Goal: Task Accomplishment & Management: Complete application form

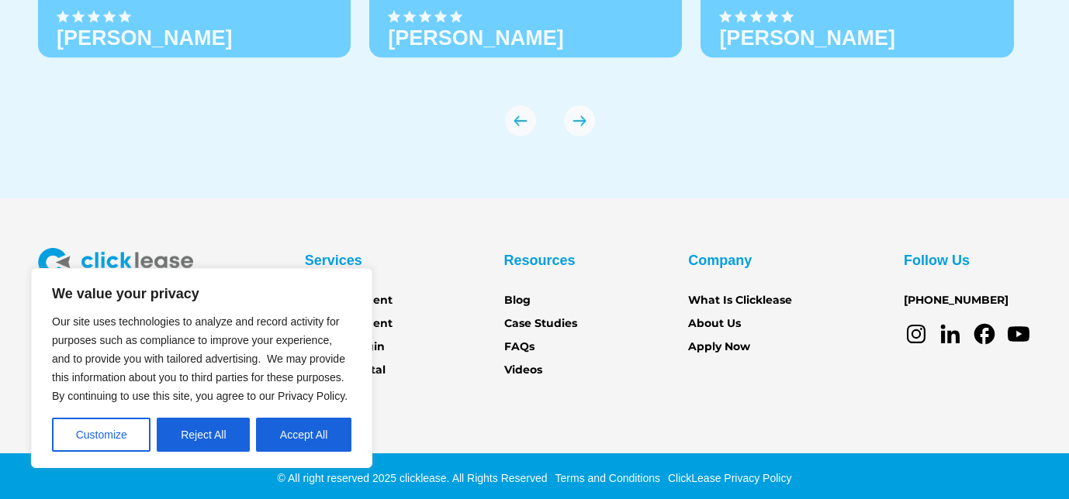
scroll to position [5515, 0]
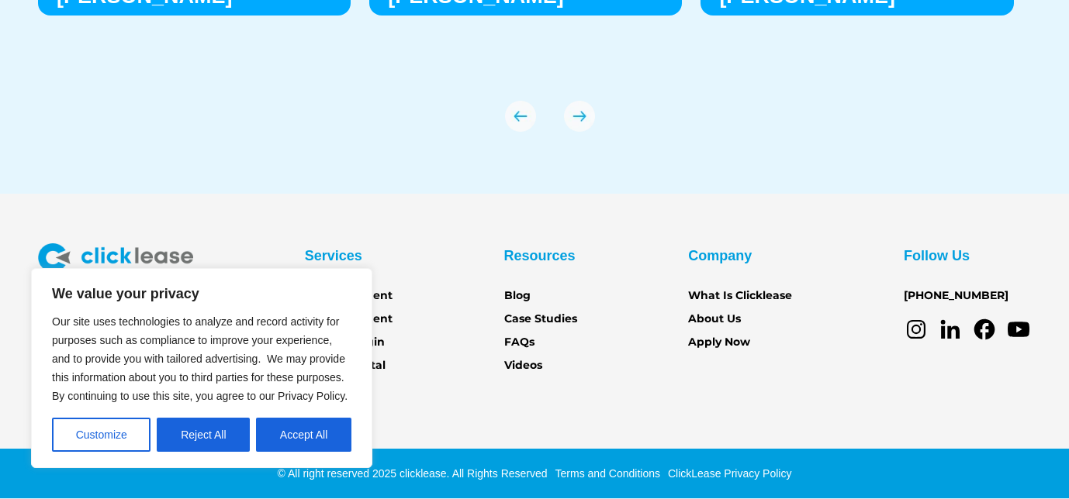
click at [602, 398] on section "Services Get Equipment Sell Equipment Account login Partner Portal Resources Bl…" at bounding box center [534, 347] width 1069 height 306
click at [302, 430] on button "Accept All" at bounding box center [303, 435] width 95 height 34
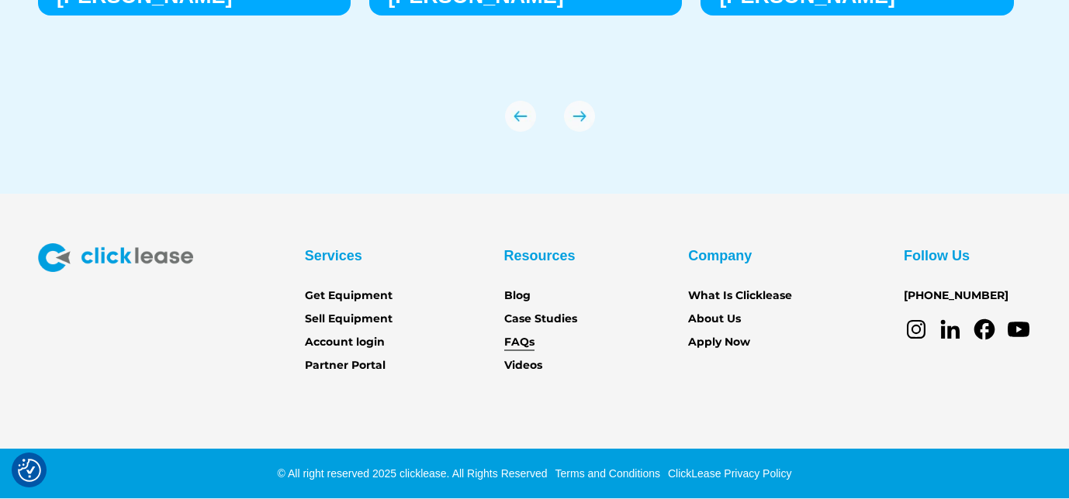
click at [513, 338] on link "FAQs" at bounding box center [519, 342] width 30 height 17
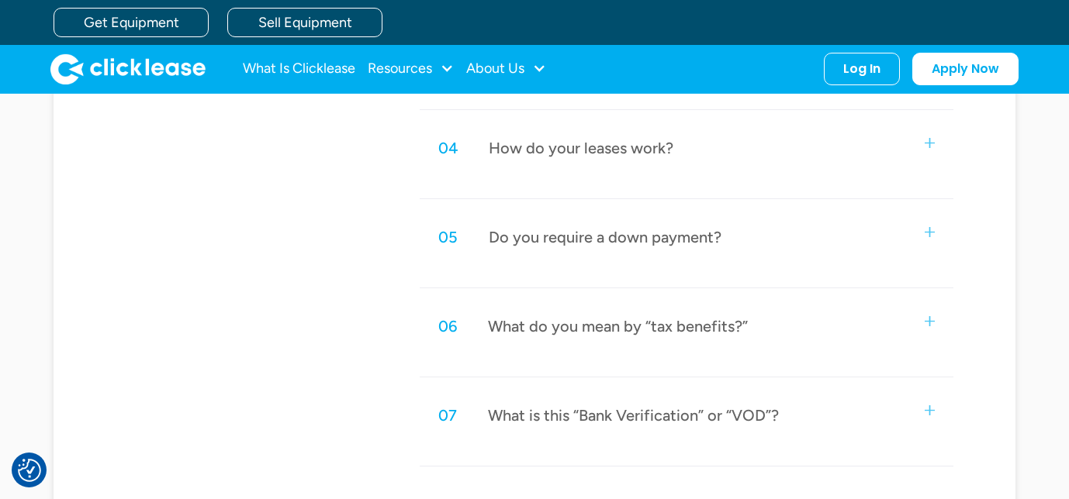
scroll to position [997, 0]
click at [770, 245] on div "05 Do you require a down payment?" at bounding box center [686, 237] width 533 height 51
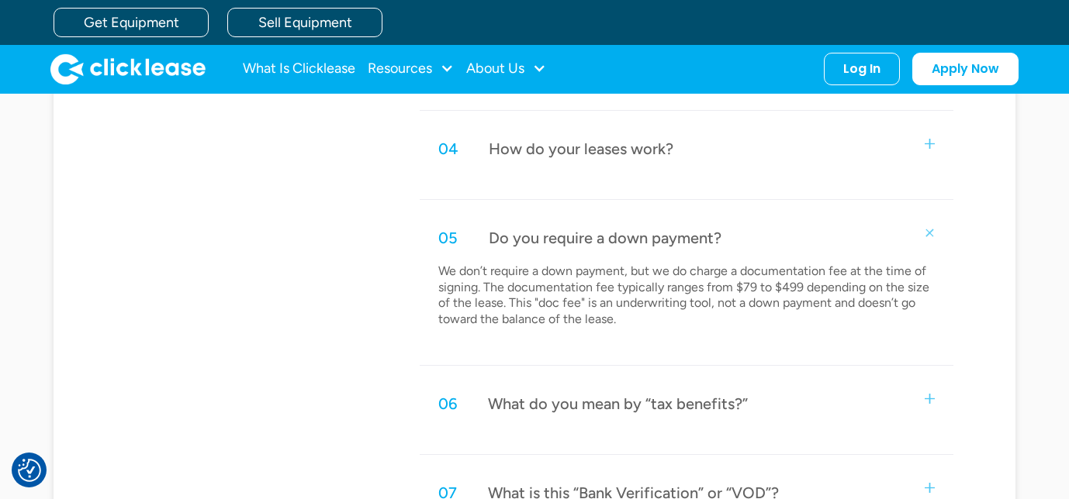
click at [773, 164] on div "04 How do your leases work?" at bounding box center [686, 148] width 533 height 51
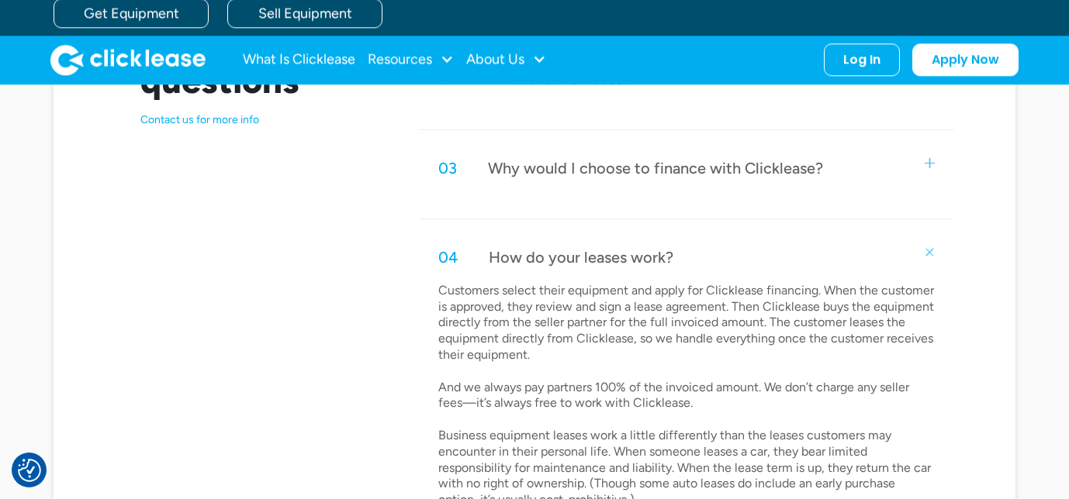
scroll to position [692, 0]
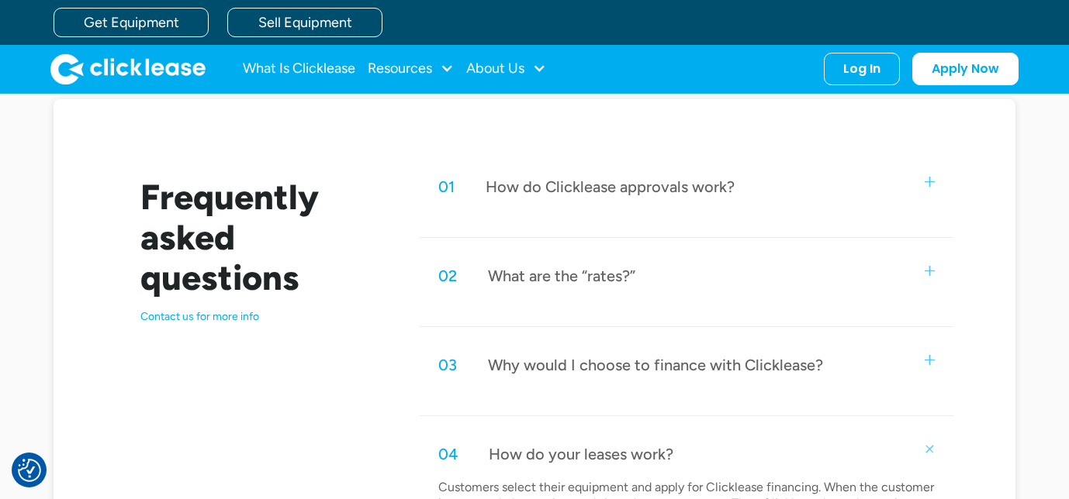
click at [769, 172] on div "01 How do Clicklease approvals work?" at bounding box center [686, 186] width 533 height 51
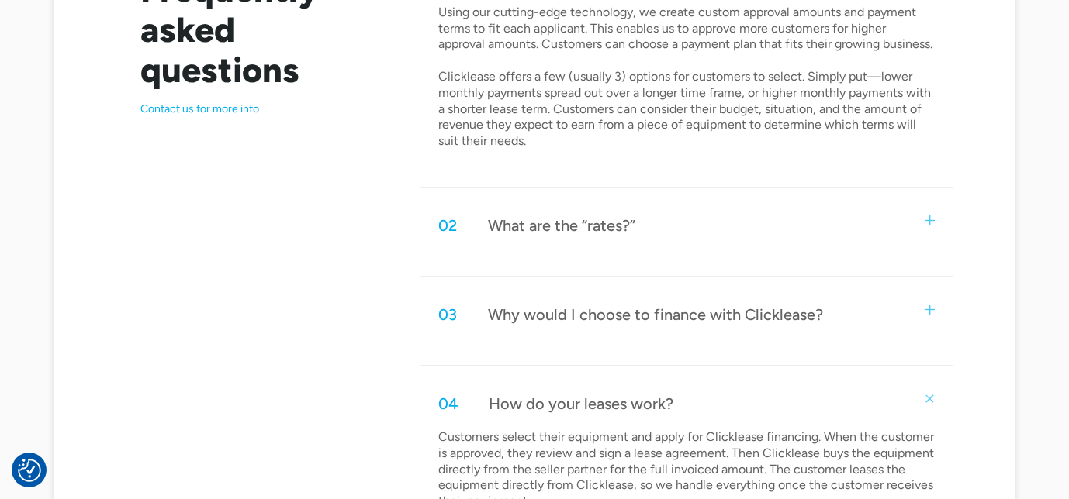
click at [770, 240] on div "02 What are the “rates?”" at bounding box center [686, 225] width 533 height 51
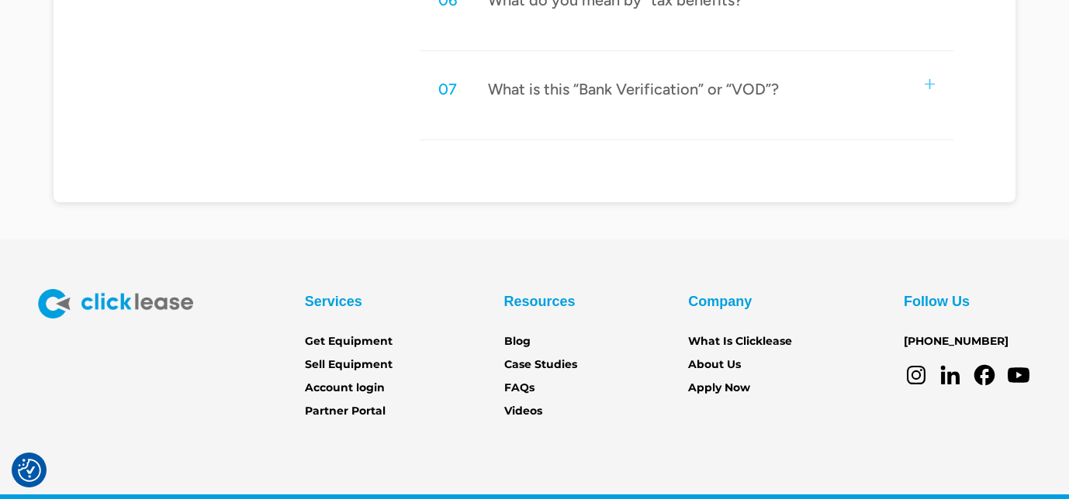
scroll to position [2146, 0]
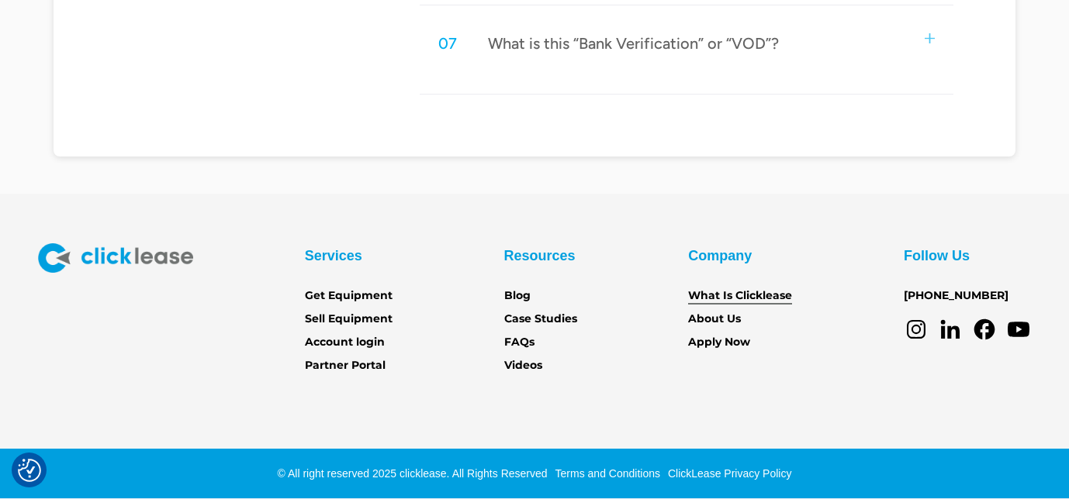
click at [713, 303] on link "What Is Clicklease" at bounding box center [740, 296] width 104 height 17
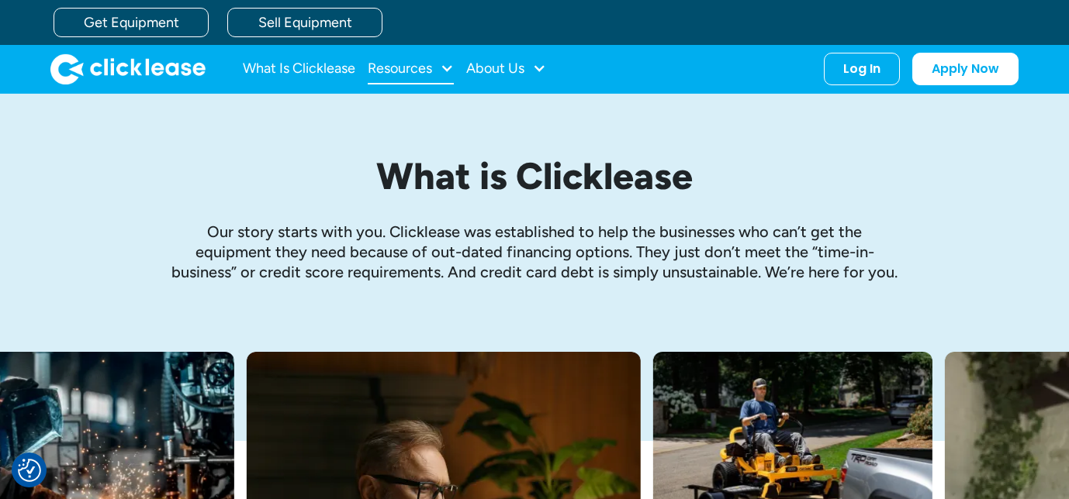
click at [412, 68] on div "Resources" at bounding box center [400, 68] width 64 height 0
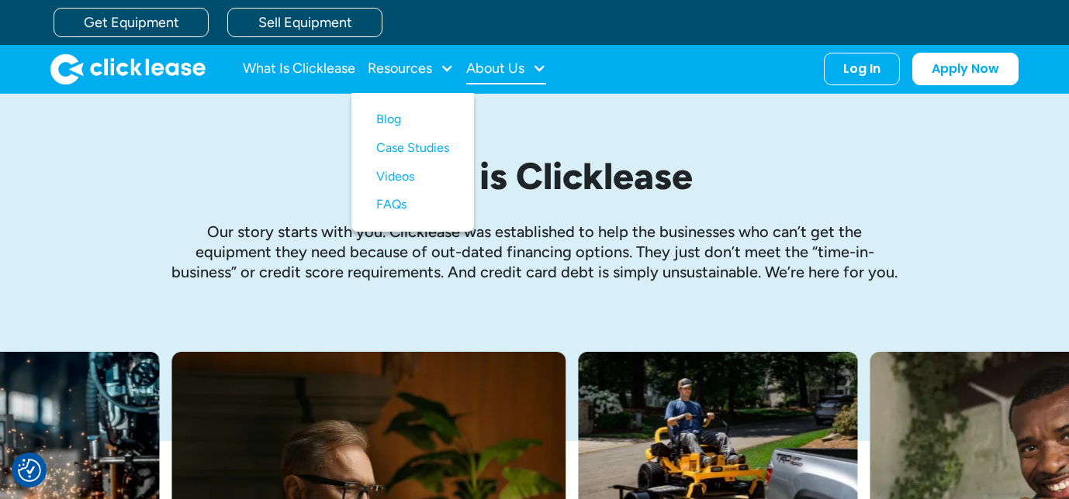
click at [492, 68] on div "About Us" at bounding box center [495, 68] width 58 height 0
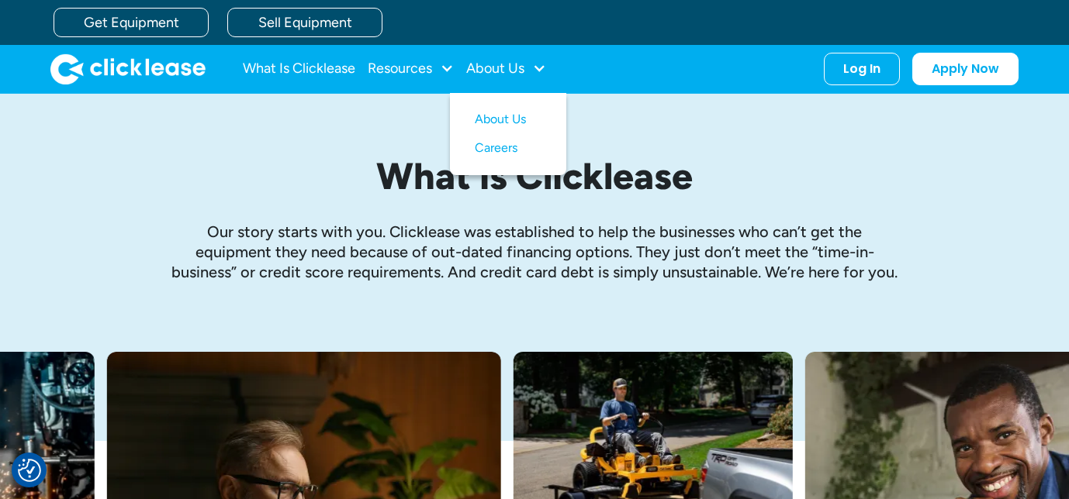
click at [302, 136] on div "What is Clicklease Our story starts with you. Clicklease was established to hel…" at bounding box center [534, 223] width 993 height 258
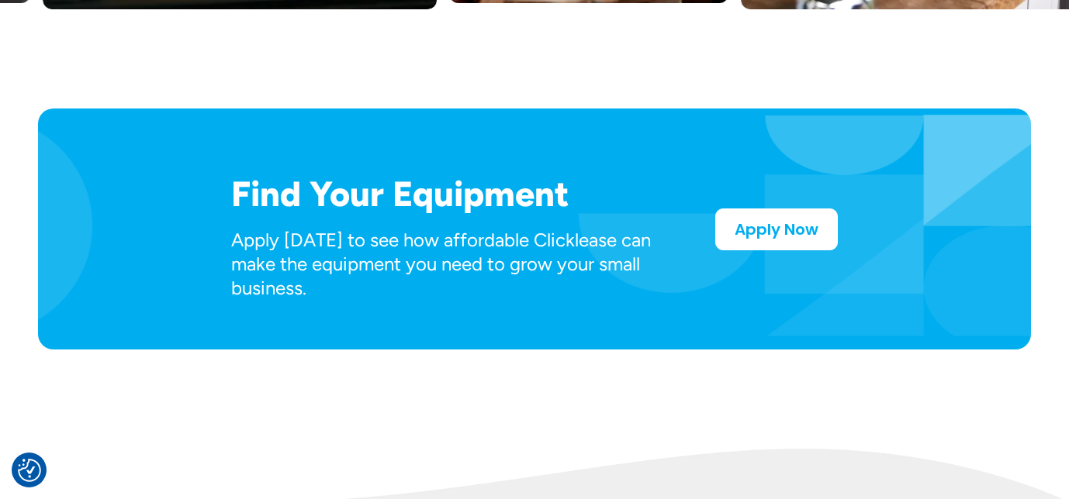
scroll to position [802, 0]
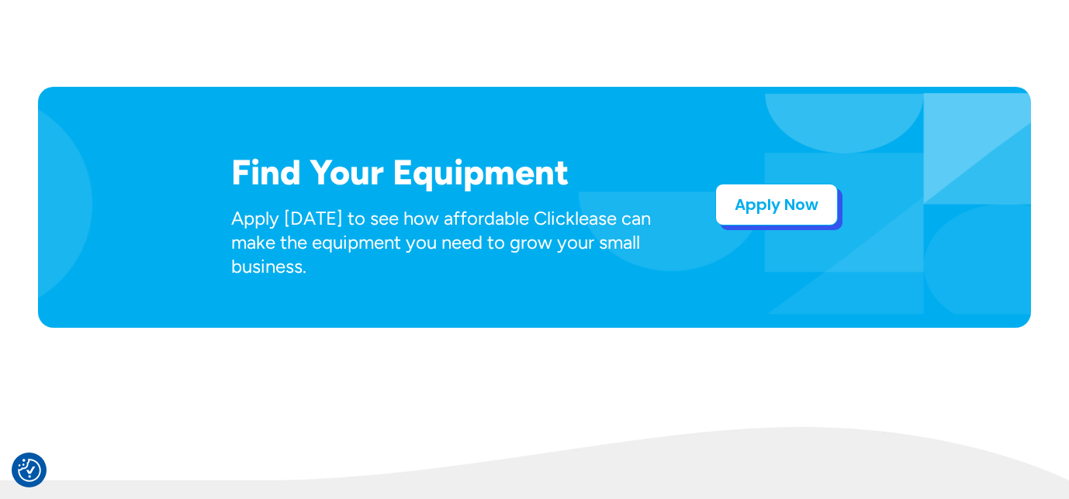
click at [734, 190] on link "Apply Now" at bounding box center [776, 205] width 123 height 42
